Goal: Find specific page/section: Find specific page/section

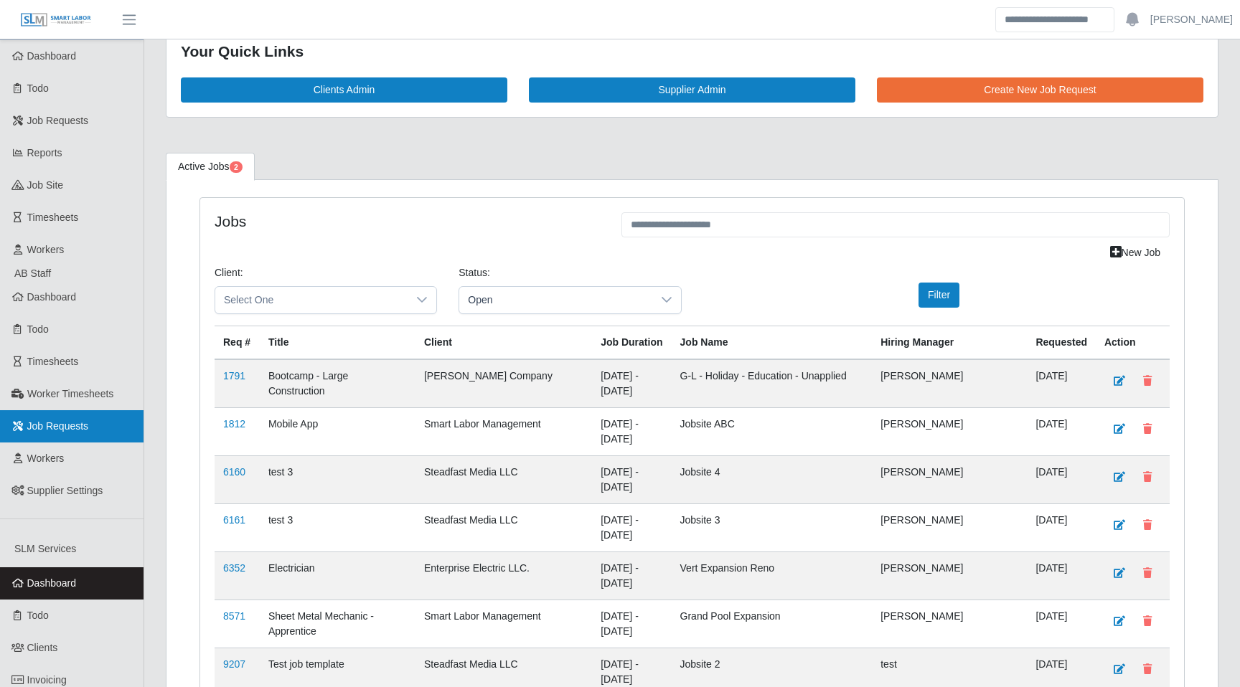
scroll to position [32, 0]
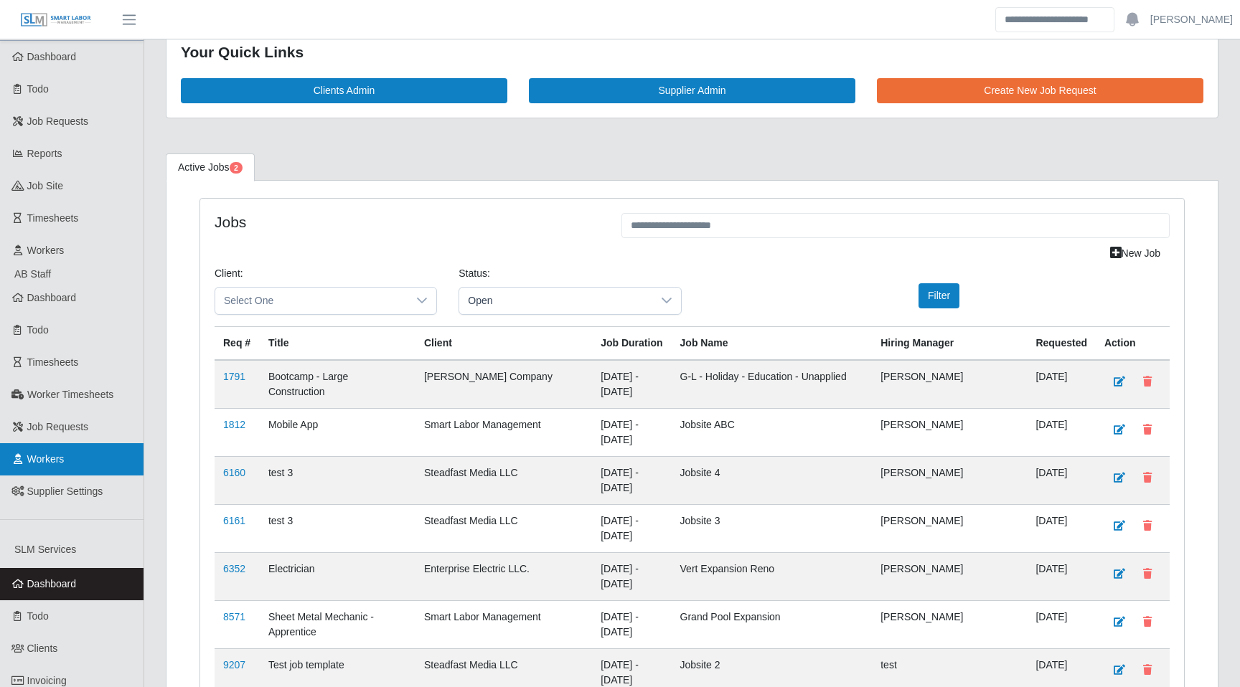
click at [69, 456] on link "Workers" at bounding box center [72, 459] width 144 height 32
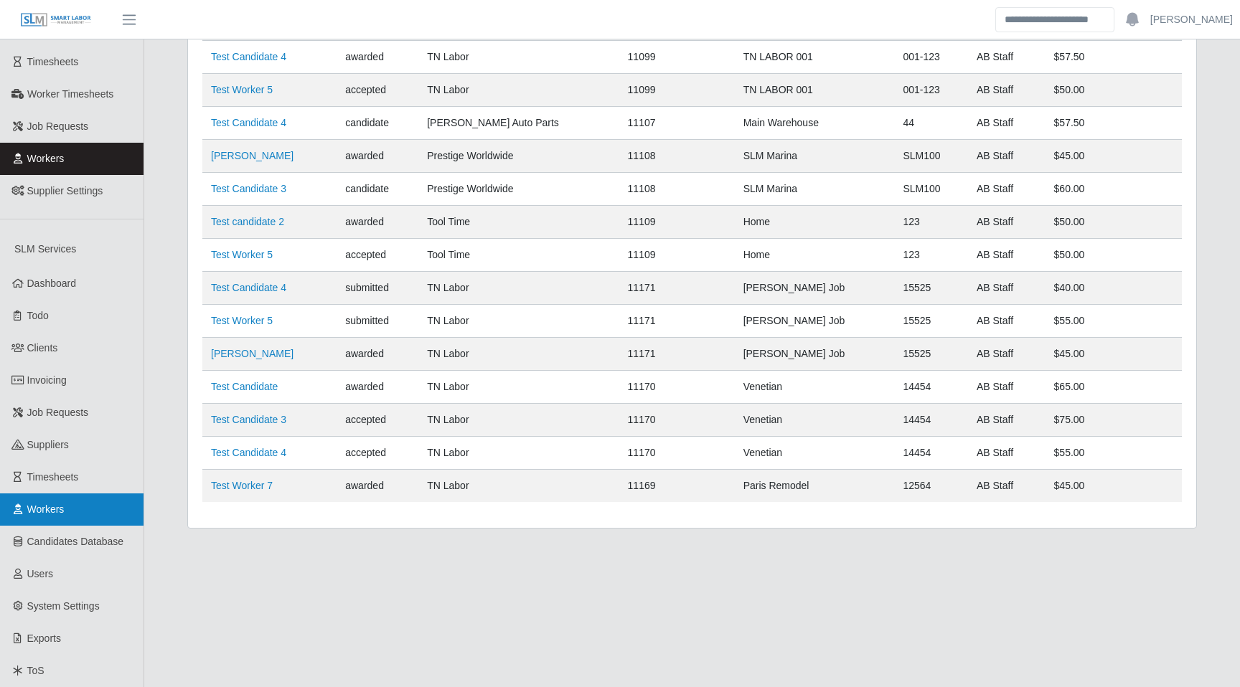
scroll to position [331, 0]
click at [65, 509] on span "Workers" at bounding box center [45, 510] width 37 height 11
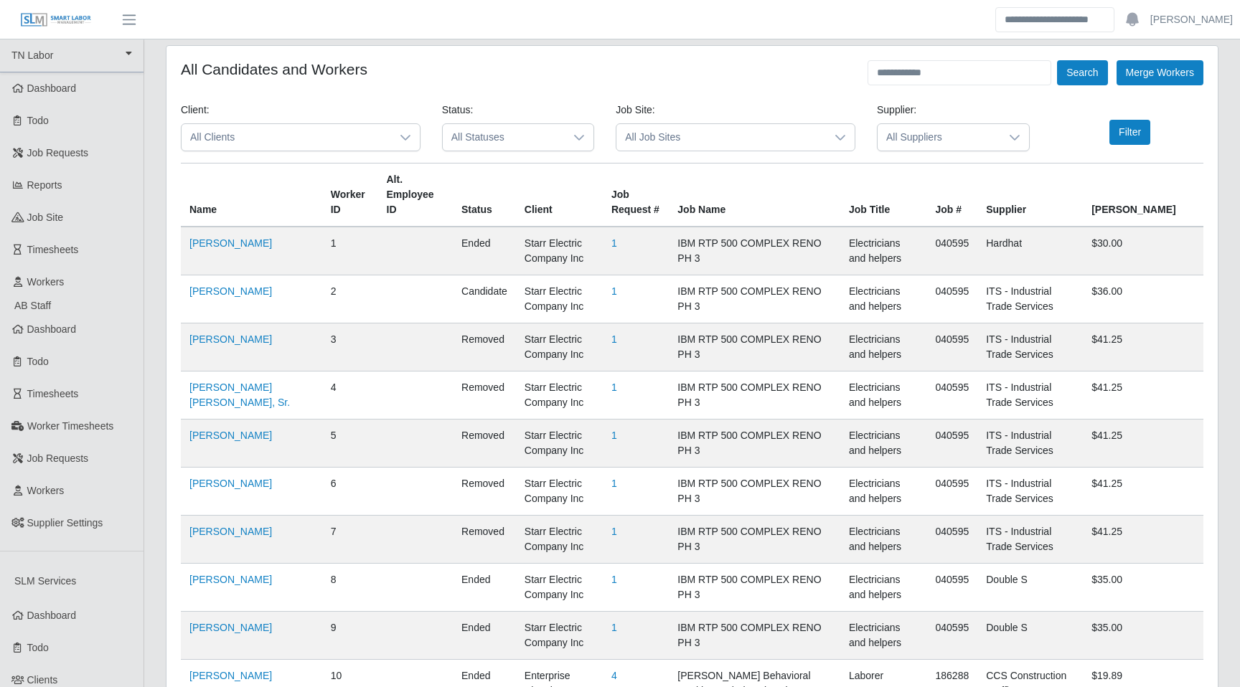
click at [668, 128] on span "All Job Sites" at bounding box center [721, 137] width 210 height 27
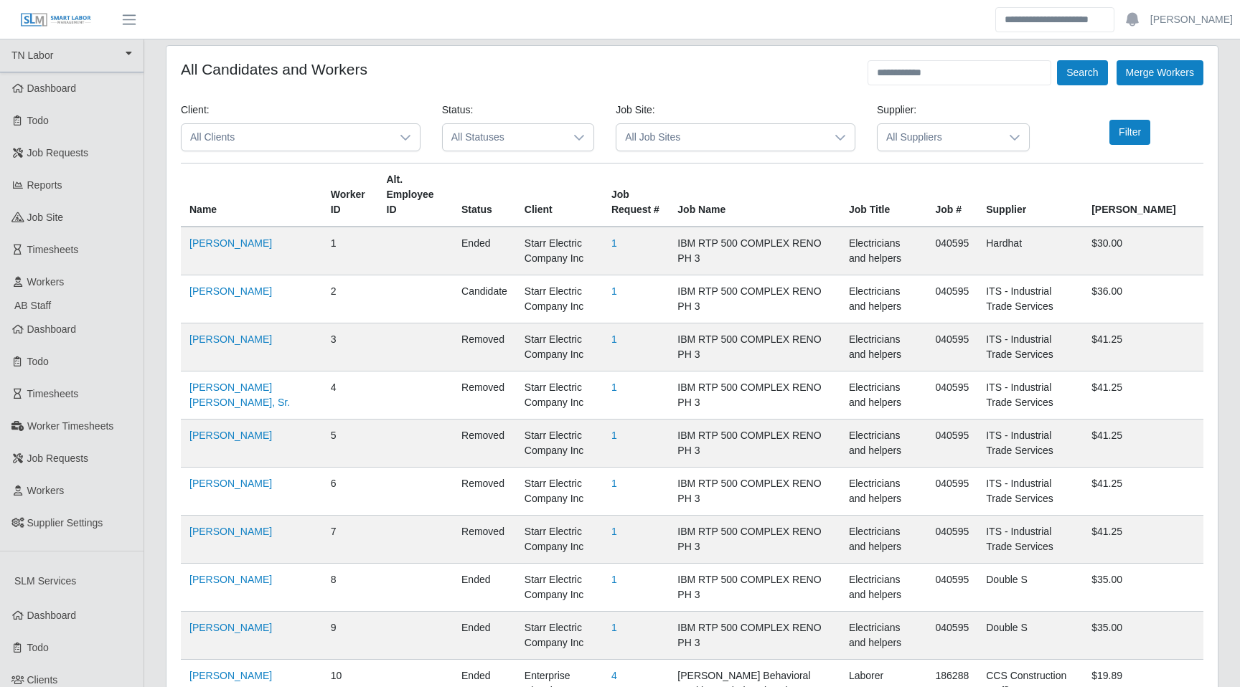
click at [655, 139] on span "All Job Sites" at bounding box center [721, 137] width 210 height 27
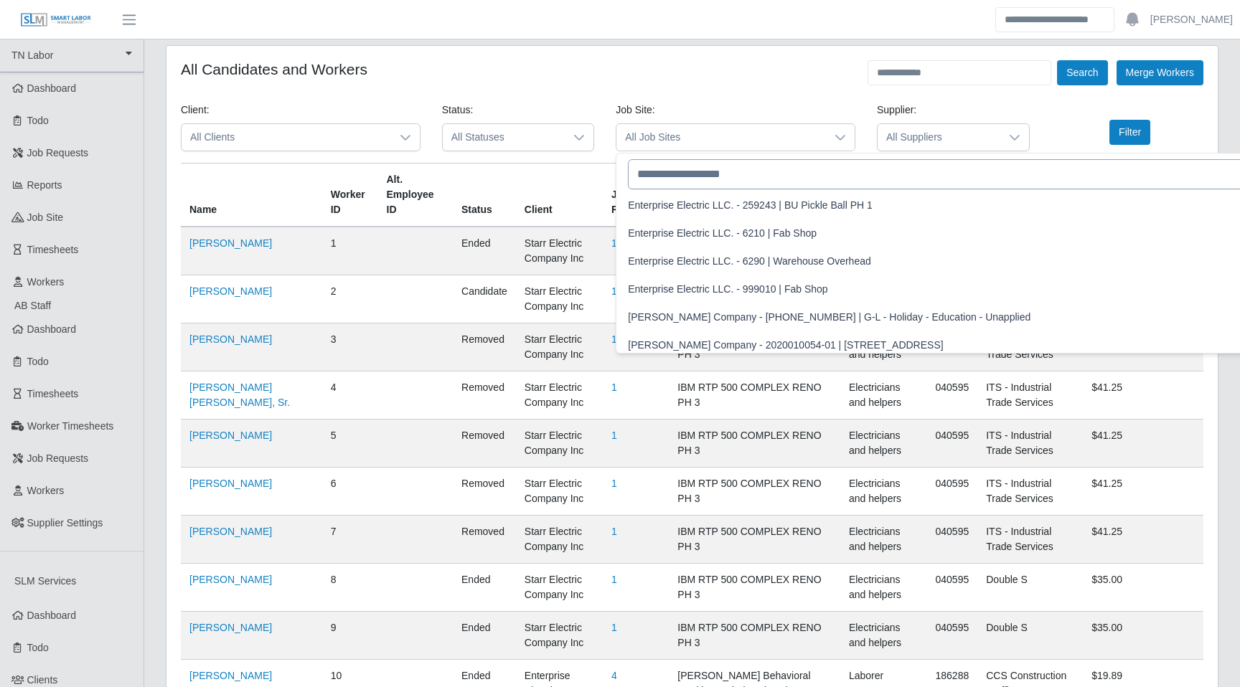
scroll to position [3977, 0]
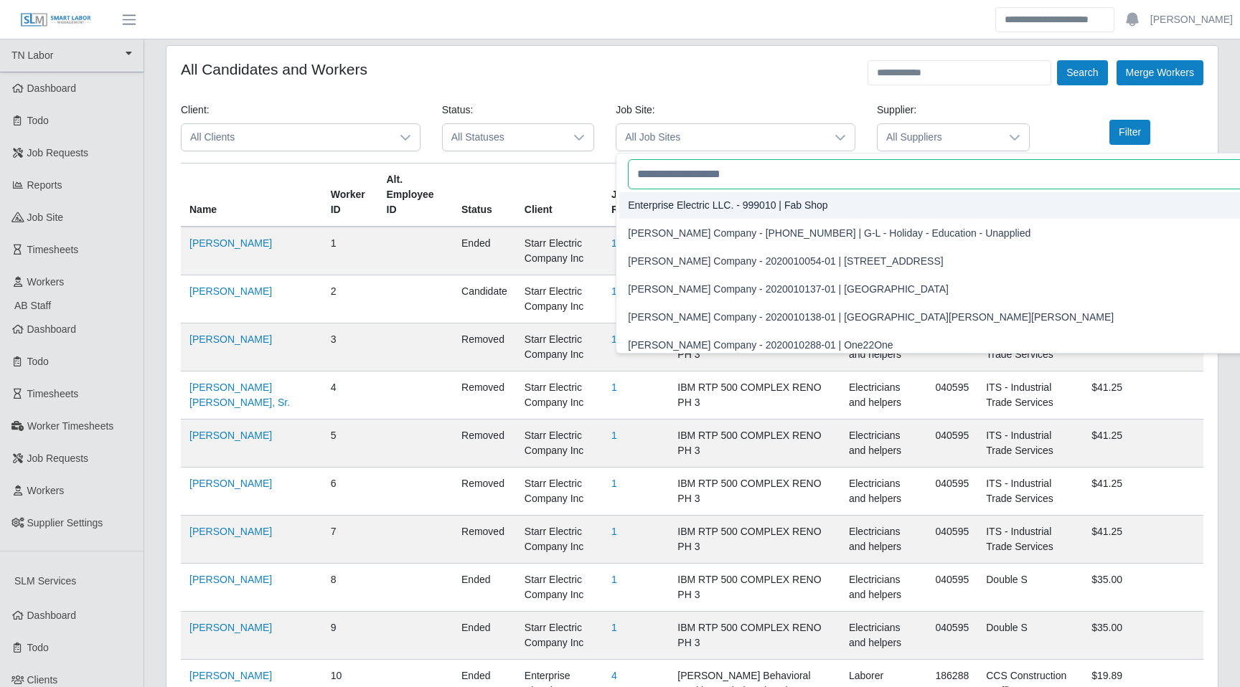
click at [718, 166] on input "text" at bounding box center [1039, 174] width 822 height 30
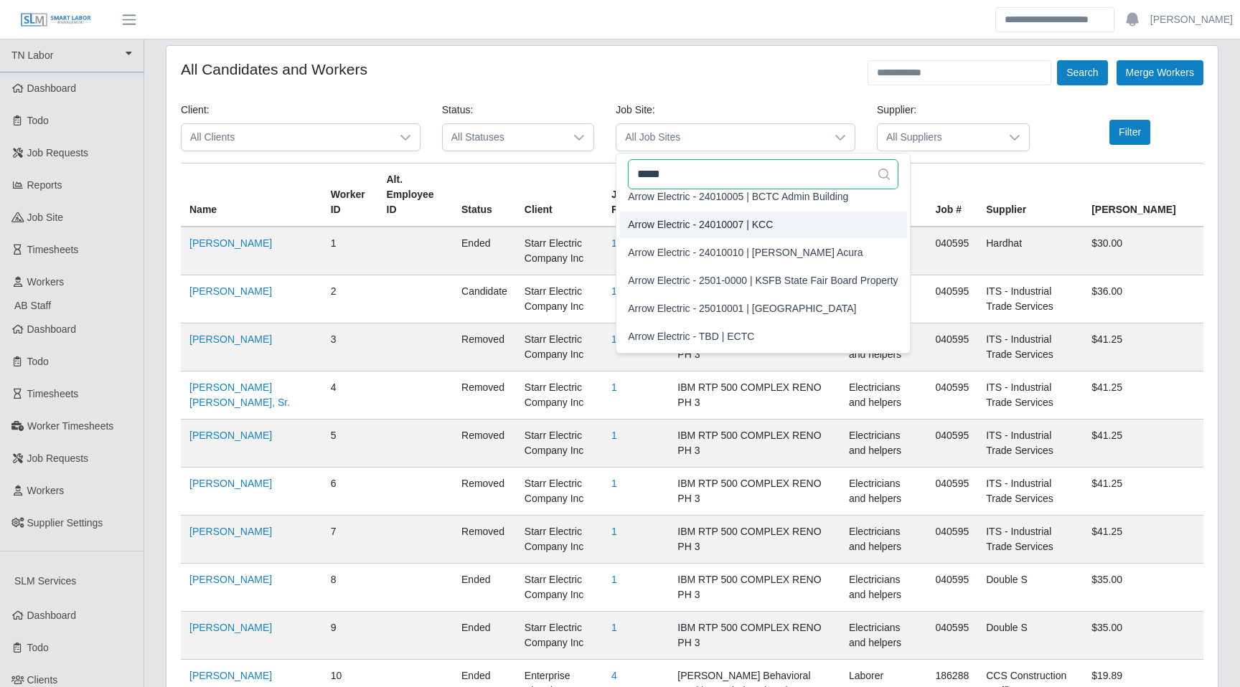
scroll to position [0, 0]
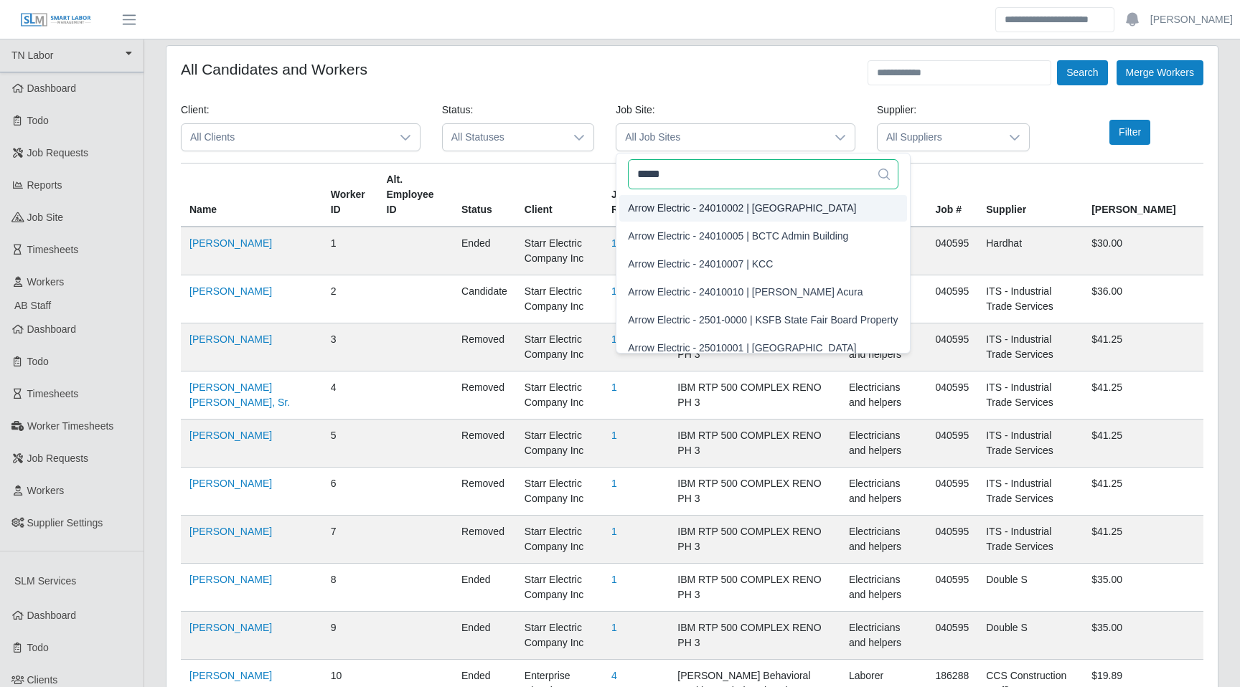
type input "*****"
click at [685, 84] on div "All Candidates and Workers Search Merge Workers" at bounding box center [692, 72] width 1023 height 25
